Goal: Task Accomplishment & Management: Manage account settings

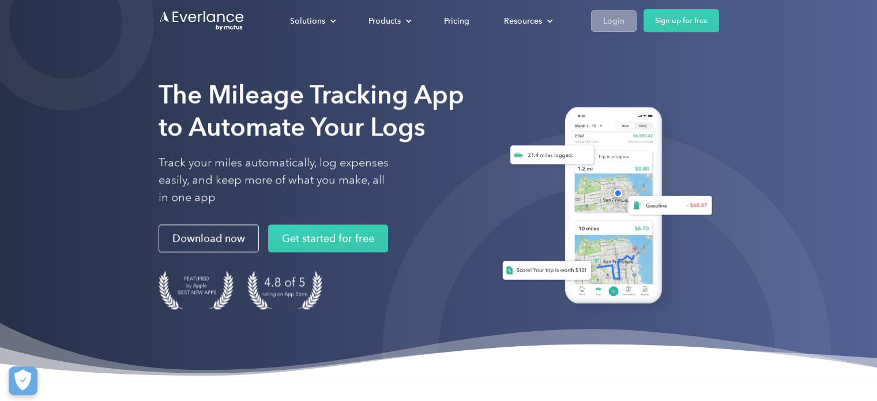
click at [605, 18] on div "Login" at bounding box center [613, 21] width 21 height 14
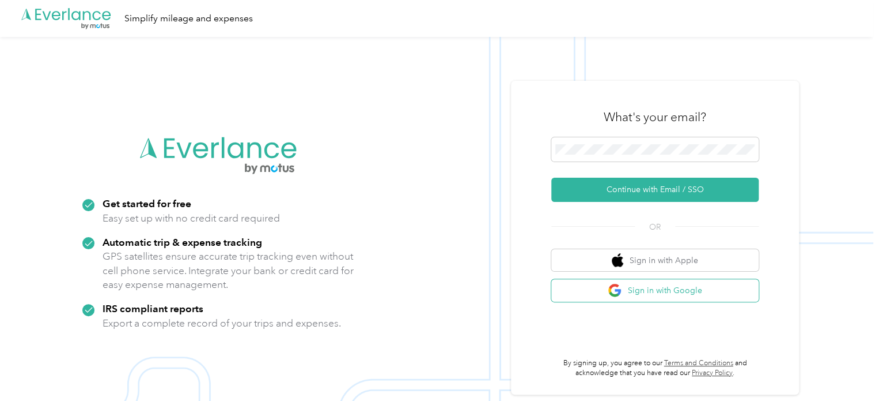
click at [631, 300] on button "Sign in with Google" at bounding box center [655, 290] width 207 height 22
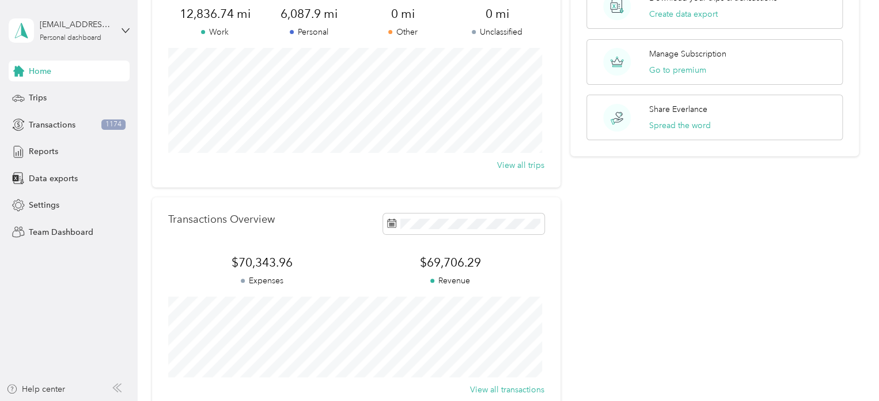
scroll to position [100, 0]
click at [532, 163] on button "View all trips" at bounding box center [520, 166] width 47 height 12
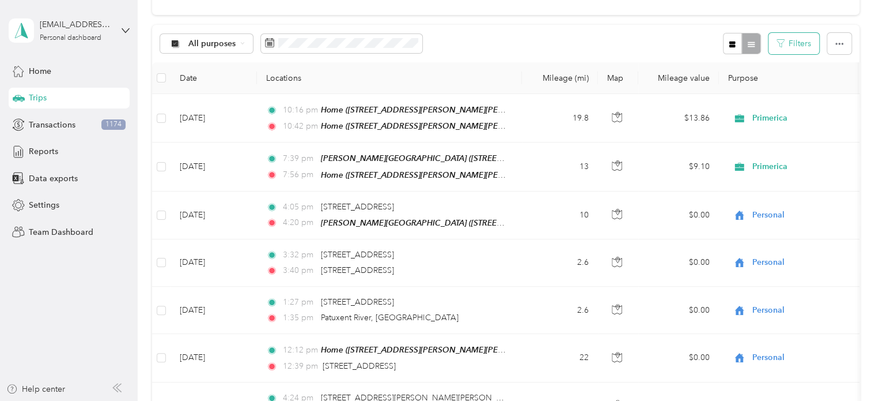
click at [786, 47] on button "Filters" at bounding box center [794, 43] width 51 height 21
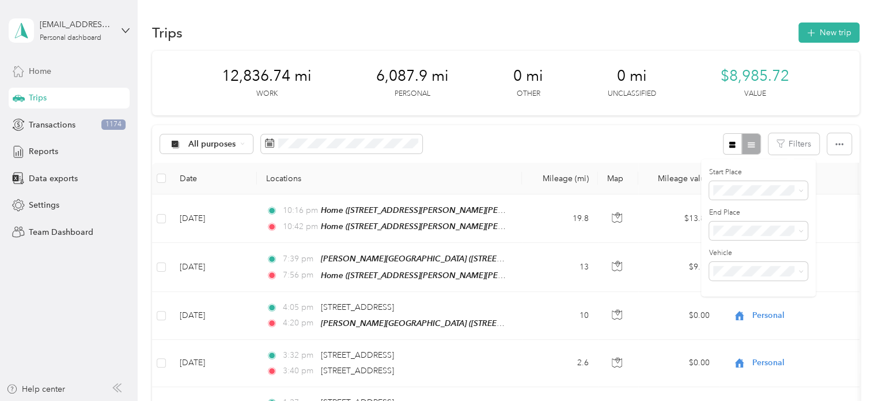
click at [71, 63] on div "Home" at bounding box center [69, 71] width 121 height 21
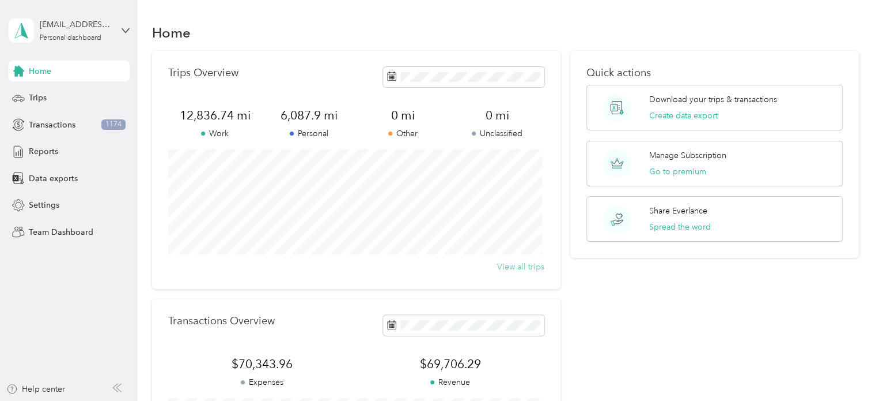
click at [513, 266] on button "View all trips" at bounding box center [520, 266] width 47 height 12
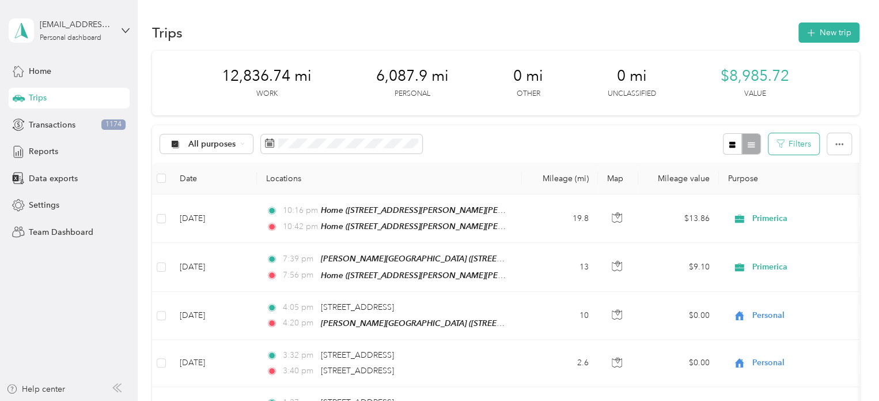
click at [793, 144] on button "Filters" at bounding box center [794, 143] width 51 height 21
click at [603, 149] on div "All purposes Filters" at bounding box center [506, 143] width 708 height 37
click at [836, 141] on icon "button" at bounding box center [840, 144] width 8 height 8
click at [603, 133] on div "All purposes Filters" at bounding box center [506, 143] width 708 height 37
click at [509, 143] on div "All purposes Filters" at bounding box center [506, 143] width 708 height 37
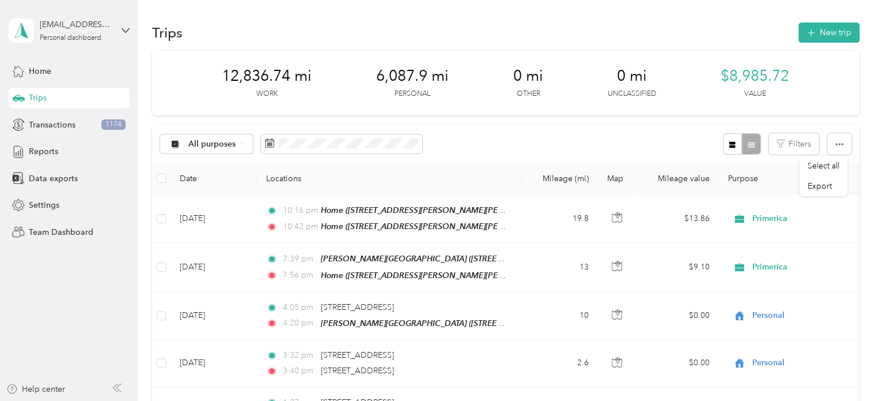
click at [509, 143] on div "All purposes Filters" at bounding box center [506, 143] width 708 height 37
click at [836, 144] on icon "button" at bounding box center [840, 144] width 8 height 2
click at [216, 134] on div "All purposes" at bounding box center [206, 144] width 93 height 20
click at [232, 143] on span "All purposes" at bounding box center [212, 144] width 48 height 8
click at [496, 145] on div "All purposes Filters" at bounding box center [506, 143] width 708 height 37
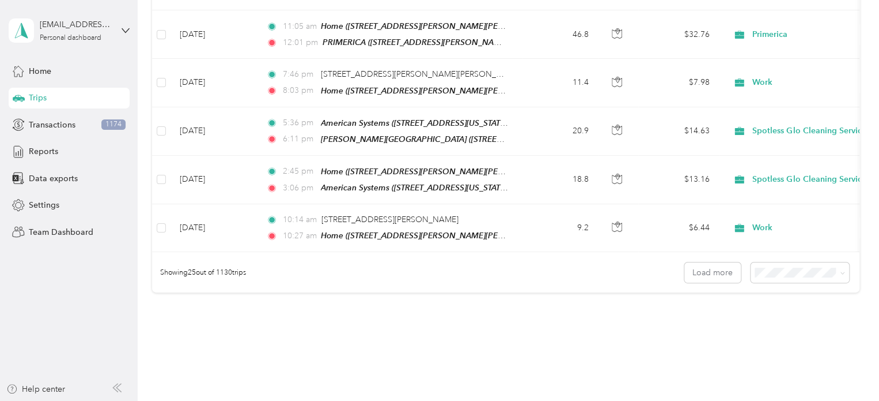
scroll to position [1184, 0]
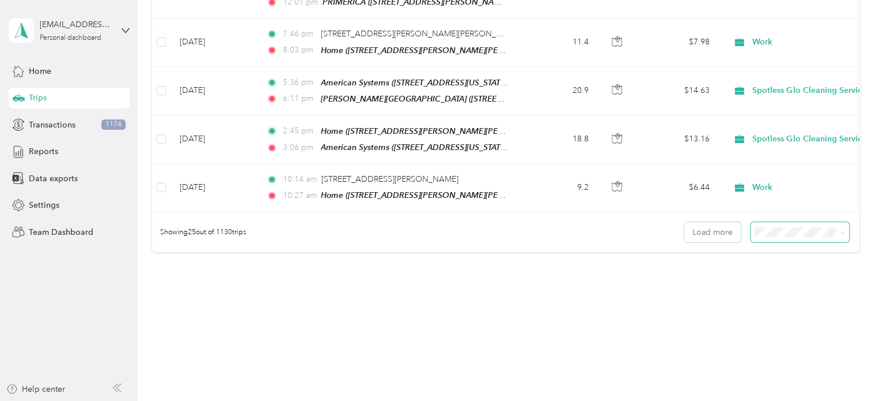
click at [769, 222] on span at bounding box center [800, 232] width 99 height 20
click at [738, 222] on div "Load more" at bounding box center [767, 232] width 165 height 20
click at [786, 222] on span at bounding box center [800, 232] width 99 height 20
click at [828, 227] on span at bounding box center [800, 232] width 99 height 20
click at [836, 226] on span at bounding box center [840, 232] width 9 height 12
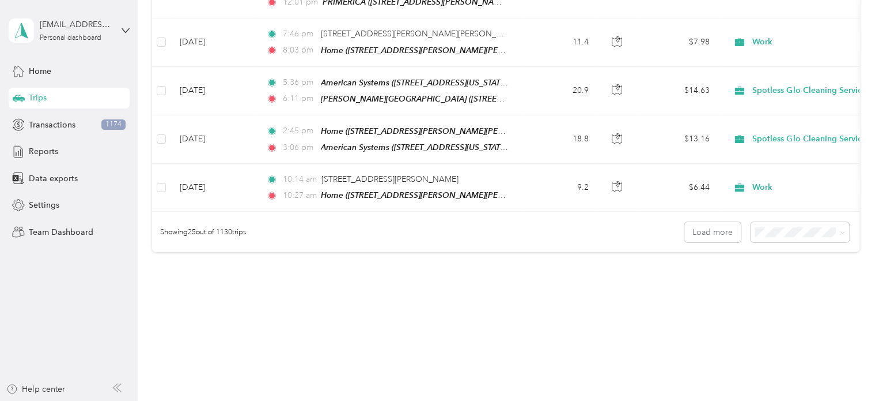
click at [776, 283] on li "100 per load" at bounding box center [797, 276] width 99 height 20
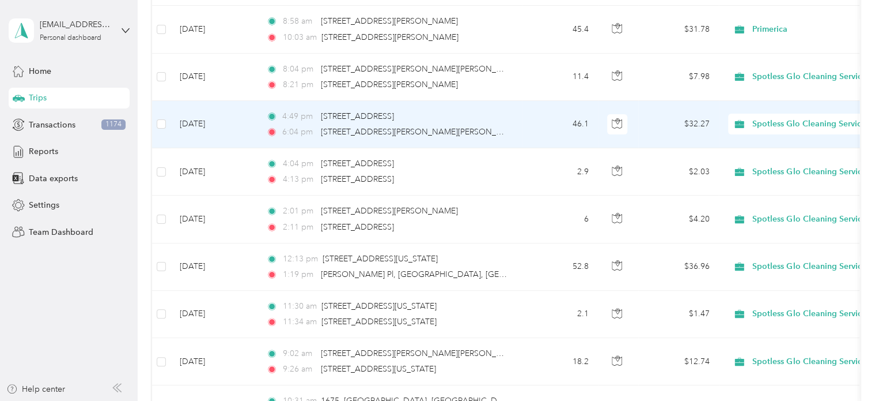
scroll to position [4730, 0]
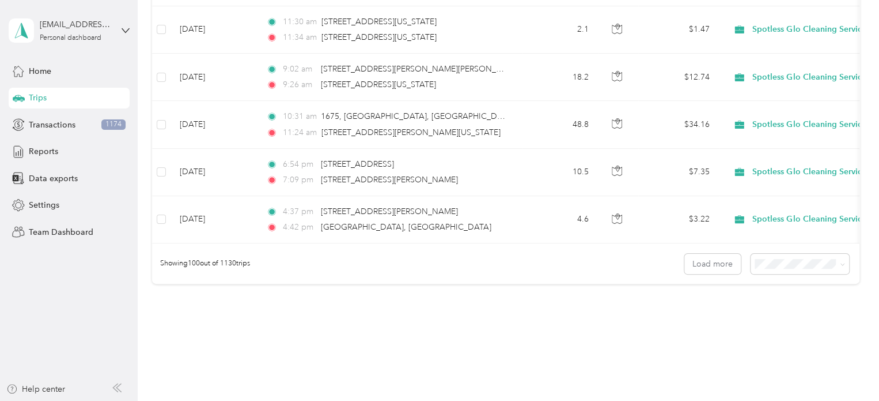
click at [741, 254] on div "Load more" at bounding box center [767, 264] width 165 height 20
click at [731, 254] on button "Load more" at bounding box center [713, 264] width 56 height 20
click at [722, 254] on button "Load more" at bounding box center [713, 264] width 56 height 20
click at [700, 254] on button "Load more" at bounding box center [713, 264] width 56 height 20
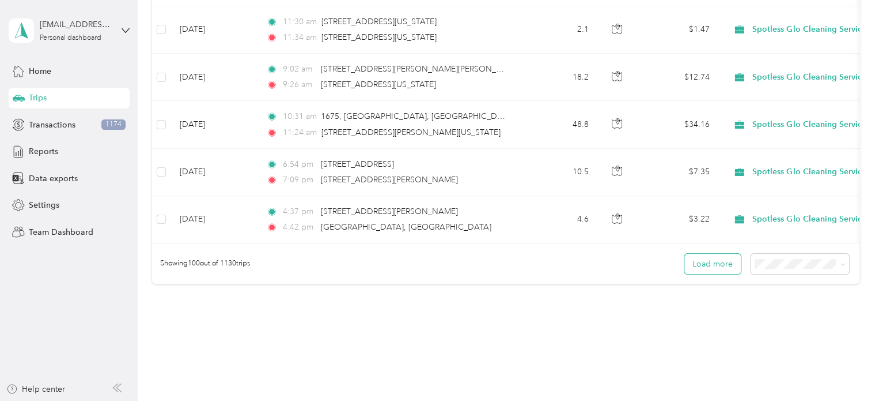
click at [720, 254] on button "Load more" at bounding box center [713, 264] width 56 height 20
click at [696, 243] on div "Showing 100 out of 1130 trips Load more" at bounding box center [506, 263] width 708 height 40
click at [715, 254] on button "Load more" at bounding box center [713, 264] width 56 height 20
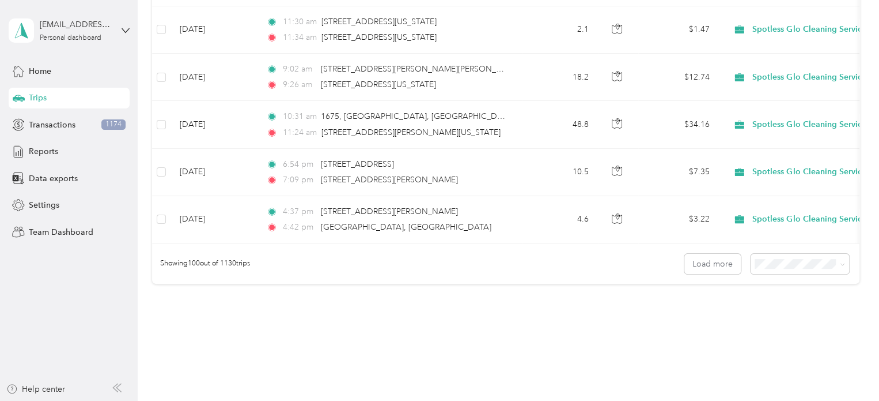
click at [836, 258] on span at bounding box center [840, 264] width 9 height 12
click at [841, 262] on icon at bounding box center [842, 264] width 5 height 5
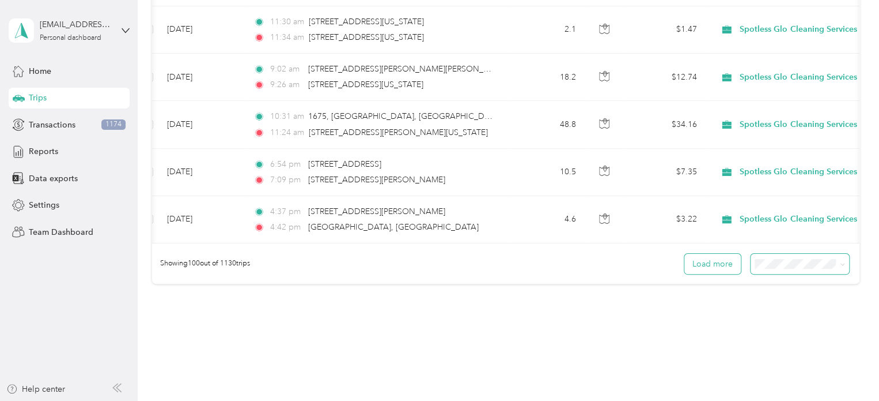
click at [721, 254] on button "Load more" at bounding box center [713, 264] width 56 height 20
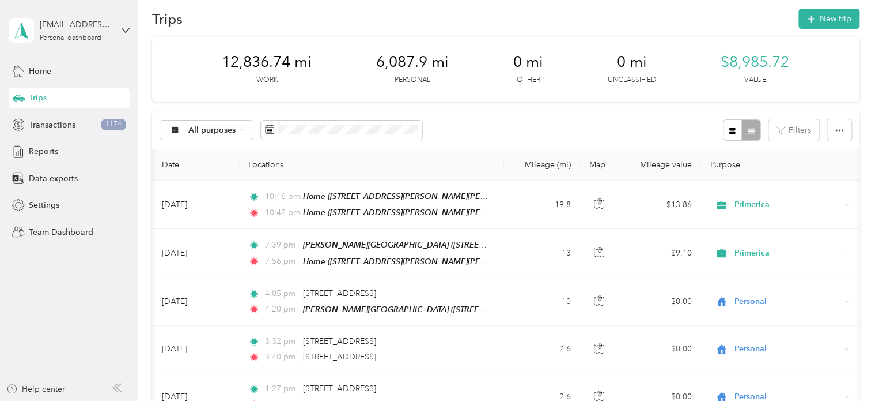
scroll to position [0, 0]
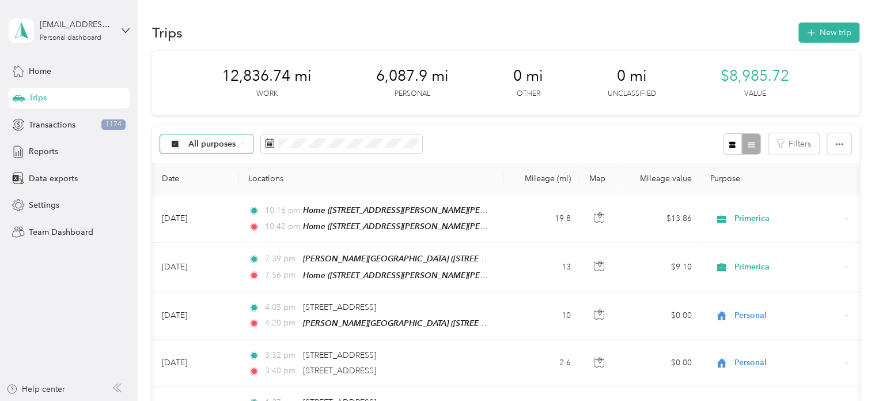
click at [220, 142] on span "All purposes" at bounding box center [212, 144] width 48 height 8
click at [240, 105] on div "12,836.74 mi Work 6,087.9 mi Personal 0 mi Other 0 mi Unclassified $8,985.72 Va…" at bounding box center [506, 83] width 708 height 65
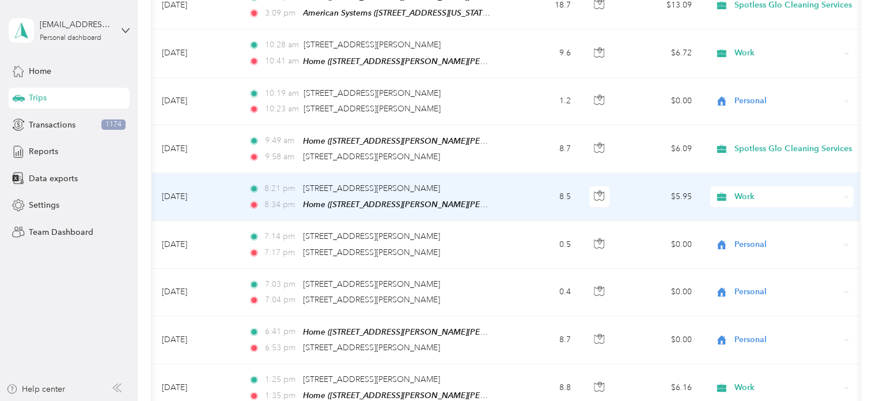
scroll to position [1002, 0]
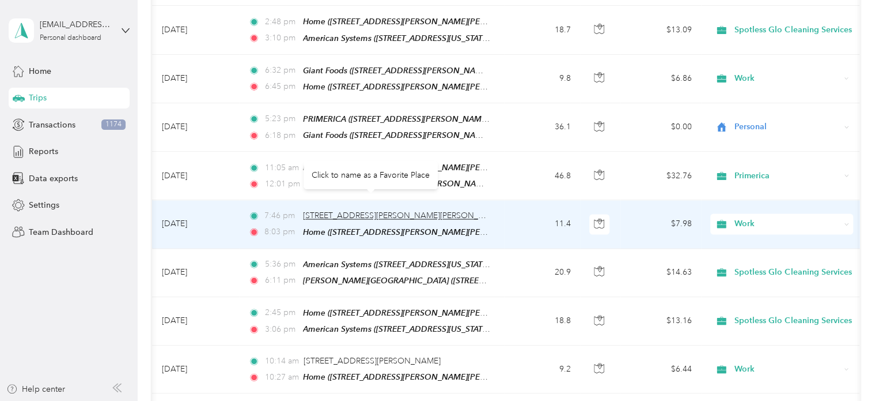
click at [397, 210] on span "[STREET_ADDRESS][PERSON_NAME][PERSON_NAME]" at bounding box center [403, 215] width 201 height 10
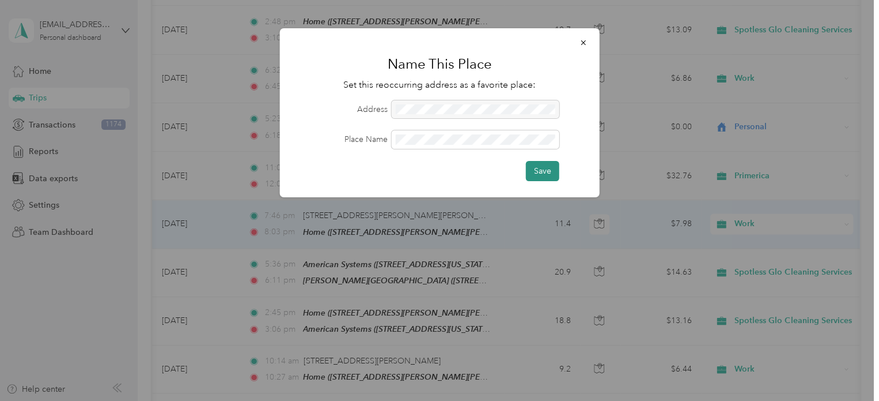
click at [539, 173] on button "Save" at bounding box center [542, 171] width 33 height 20
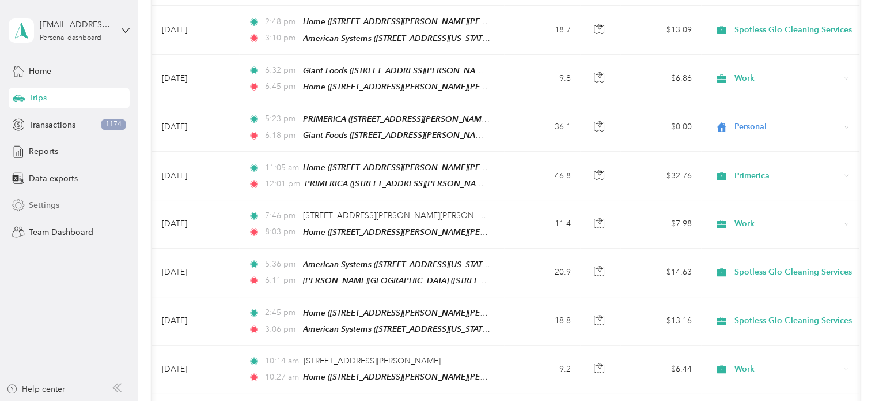
click at [67, 209] on div "Settings" at bounding box center [69, 205] width 121 height 21
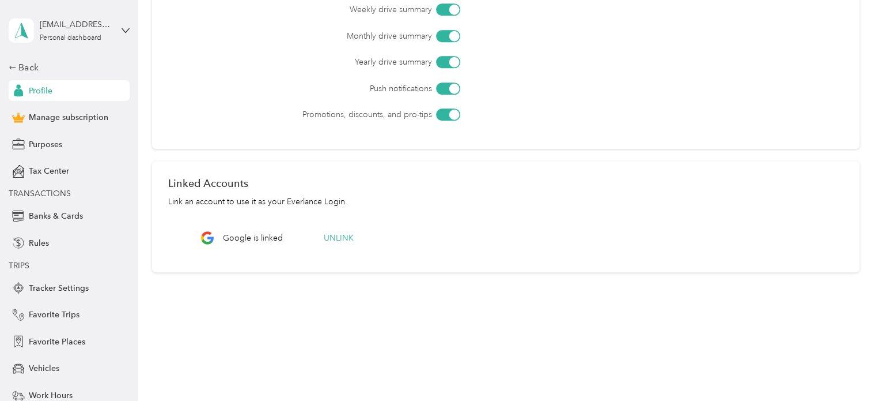
scroll to position [78, 0]
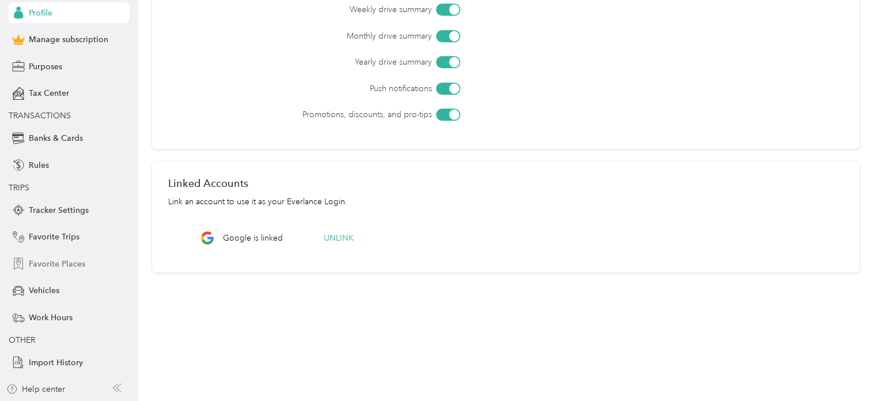
click at [69, 264] on span "Favorite Places" at bounding box center [57, 264] width 56 height 12
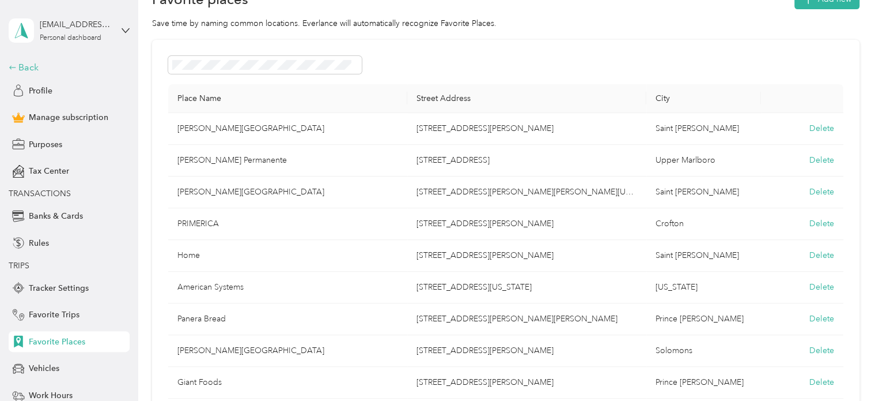
click at [16, 62] on div "Back" at bounding box center [66, 68] width 115 height 14
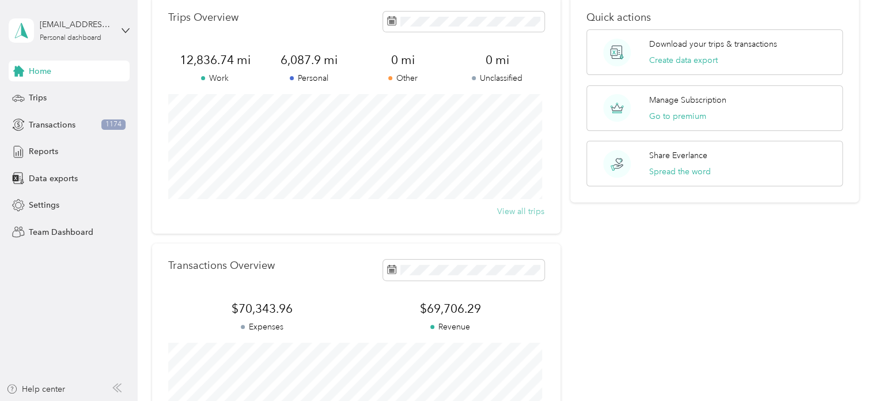
click at [508, 211] on button "View all trips" at bounding box center [520, 211] width 47 height 12
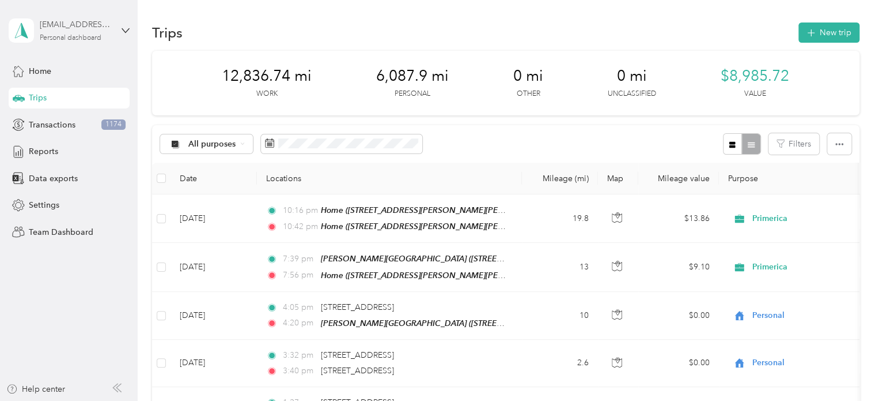
click at [104, 24] on div "[EMAIL_ADDRESS][DOMAIN_NAME]" at bounding box center [76, 24] width 72 height 12
click at [61, 92] on div "Log out" at bounding box center [40, 92] width 44 height 12
